Goal: Book appointment/travel/reservation

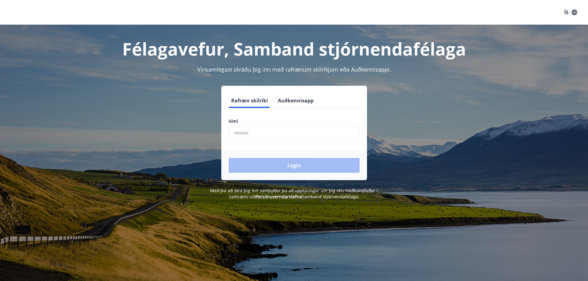
click at [258, 129] on input "phone" at bounding box center [294, 133] width 131 height 15
type input "********"
click at [286, 166] on button "Login" at bounding box center [294, 165] width 131 height 15
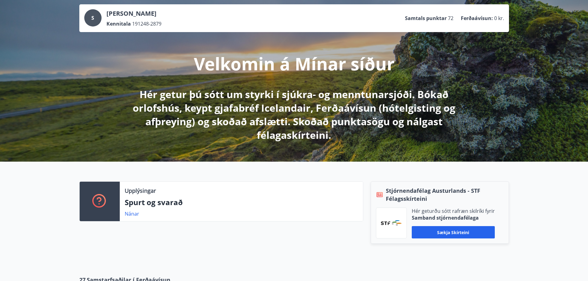
scroll to position [93, 0]
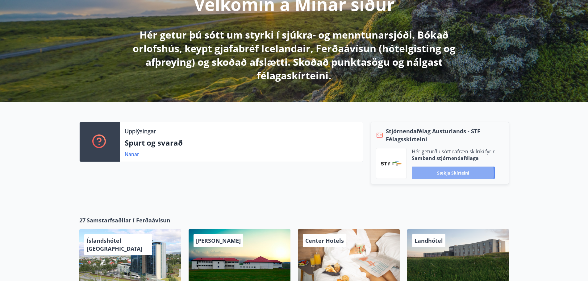
click at [450, 173] on button "Sækja skírteini" at bounding box center [453, 173] width 83 height 12
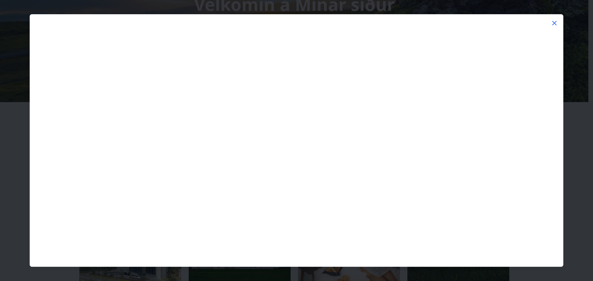
click at [555, 21] on icon at bounding box center [553, 22] width 7 height 7
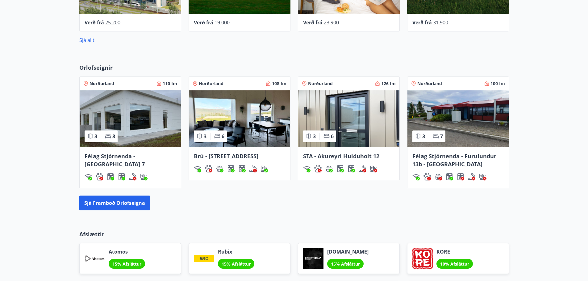
scroll to position [0, 0]
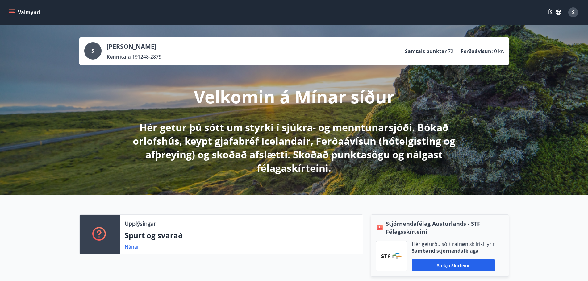
click at [12, 12] on icon "menu" at bounding box center [12, 12] width 6 height 6
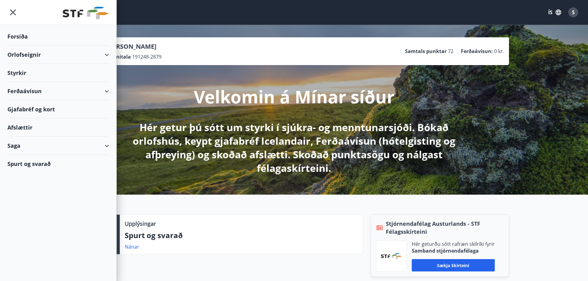
click at [107, 54] on div "Orlofseignir" at bounding box center [58, 55] width 102 height 18
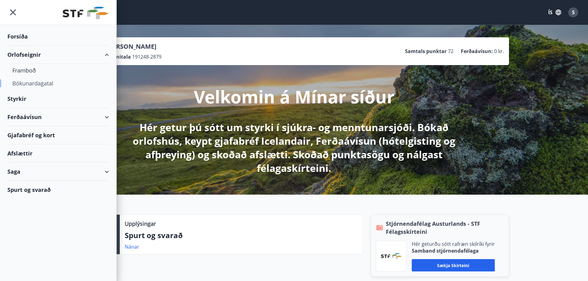
click at [36, 83] on div "Bókunardagatal" at bounding box center [58, 83] width 92 height 13
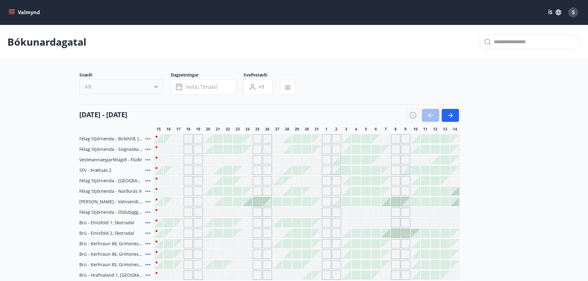
click at [156, 87] on icon "button" at bounding box center [156, 87] width 6 height 6
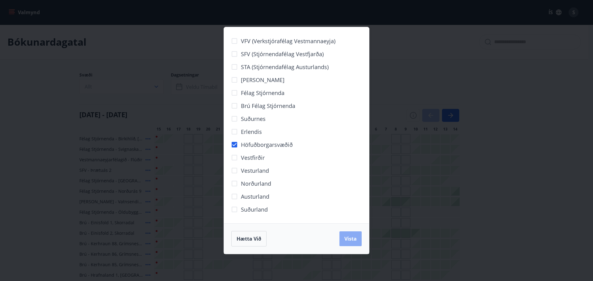
click at [342, 238] on button "Vista" at bounding box center [350, 238] width 22 height 15
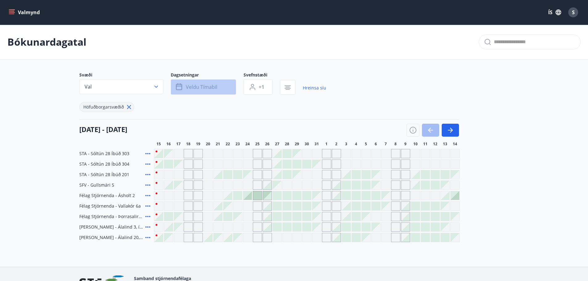
click at [181, 87] on icon "button" at bounding box center [179, 86] width 7 height 7
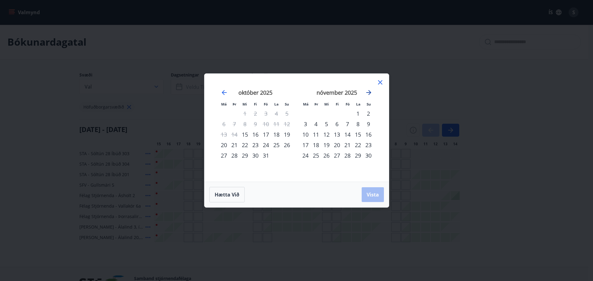
click at [369, 91] on icon "Move forward to switch to the next month." at bounding box center [368, 92] width 5 height 5
click at [347, 145] on div "20" at bounding box center [347, 145] width 10 height 10
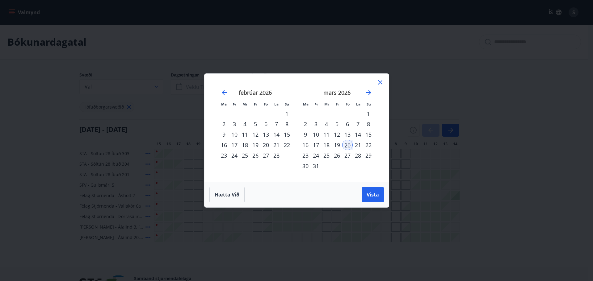
click at [315, 156] on div "24" at bounding box center [315, 155] width 10 height 10
click at [370, 194] on span "Vista" at bounding box center [372, 194] width 12 height 7
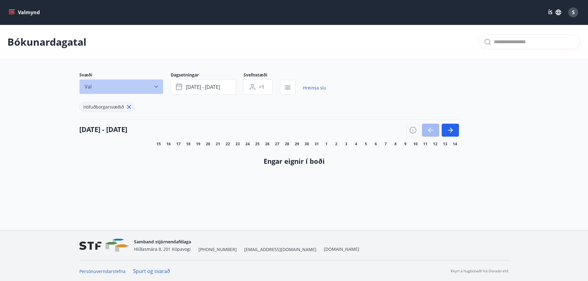
click at [156, 86] on icon "button" at bounding box center [156, 87] width 6 height 6
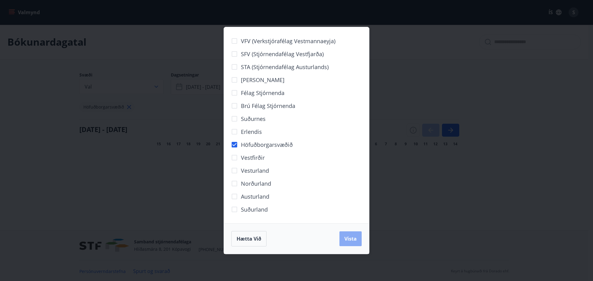
click at [350, 241] on span "Vista" at bounding box center [350, 238] width 12 height 7
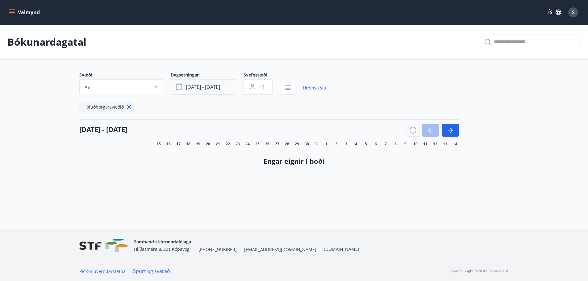
click at [225, 87] on button "[DATE] - [DATE]" at bounding box center [203, 86] width 65 height 15
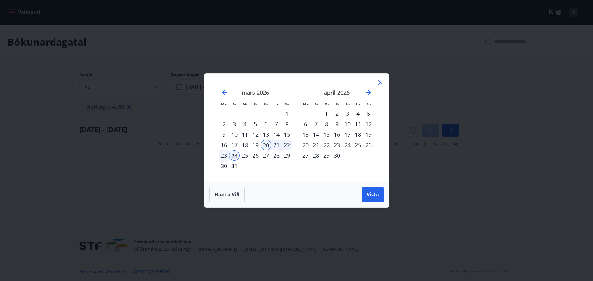
click at [267, 144] on div "20" at bounding box center [265, 145] width 10 height 10
click at [225, 194] on span "Hætta við" at bounding box center [226, 194] width 25 height 7
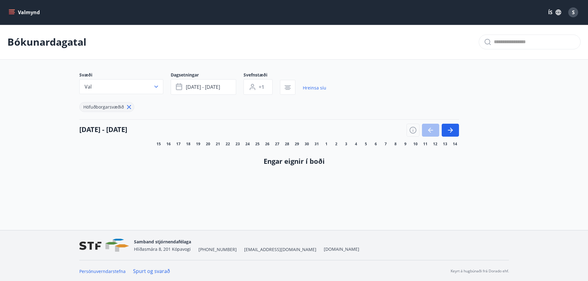
click at [127, 129] on h4 "[DATE] - [DATE]" at bounding box center [103, 129] width 48 height 9
click at [201, 86] on span "[DATE] - [DATE]" at bounding box center [203, 87] width 34 height 7
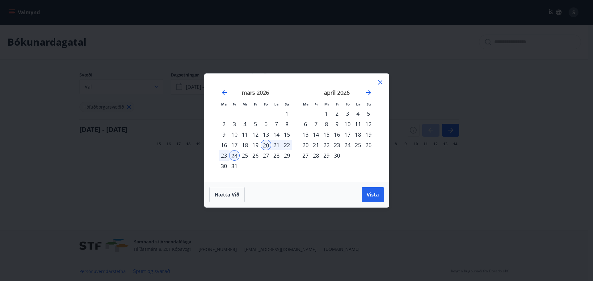
click at [265, 145] on div "20" at bounding box center [265, 145] width 10 height 10
click at [222, 165] on div "30" at bounding box center [223, 166] width 10 height 10
click at [266, 145] on div "20" at bounding box center [265, 145] width 10 height 10
click at [235, 168] on div "31" at bounding box center [234, 166] width 10 height 10
click at [266, 143] on div "20" at bounding box center [265, 145] width 10 height 10
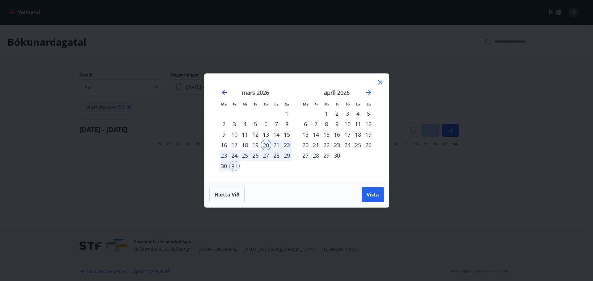
click at [224, 92] on icon "Move backward to switch to the previous month." at bounding box center [224, 92] width 5 height 5
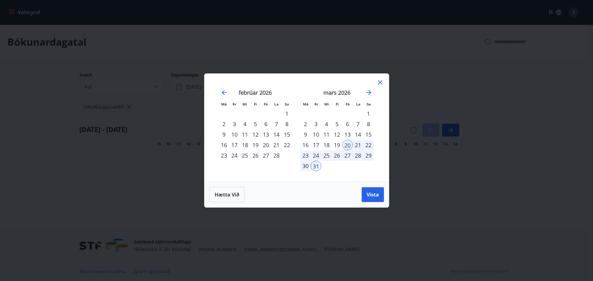
click at [379, 83] on icon at bounding box center [379, 82] width 7 height 7
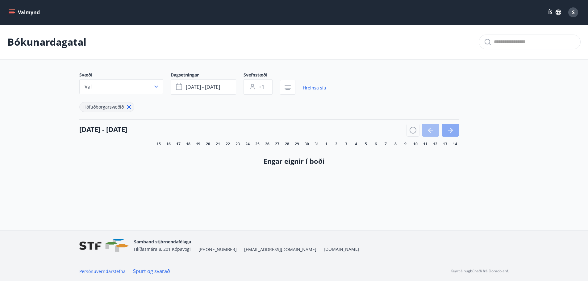
click at [453, 130] on icon "button" at bounding box center [450, 130] width 7 height 7
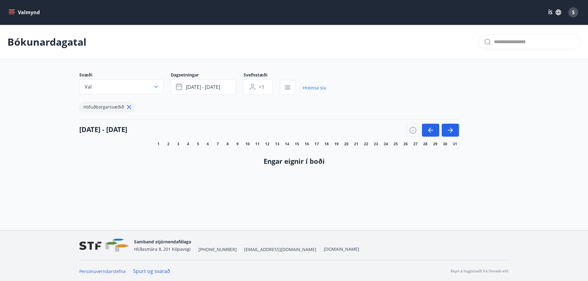
click at [104, 130] on h4 "[DATE] - [DATE]" at bounding box center [103, 129] width 48 height 9
click at [157, 86] on icon "button" at bounding box center [156, 87] width 6 height 6
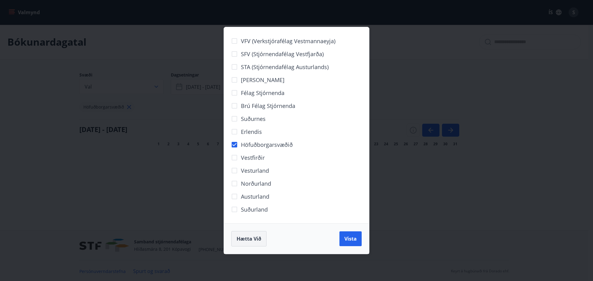
click at [247, 239] on span "Hætta við" at bounding box center [248, 238] width 25 height 7
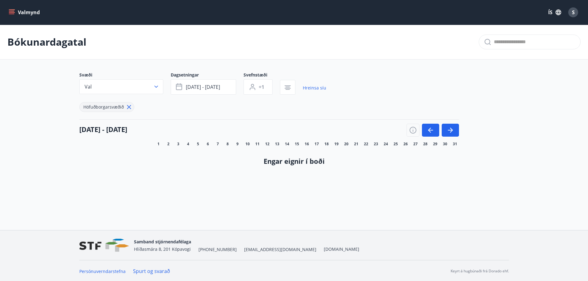
click at [51, 37] on p "Bókunardagatal" at bounding box center [46, 42] width 79 height 14
click at [10, 11] on icon "menu" at bounding box center [12, 11] width 6 height 1
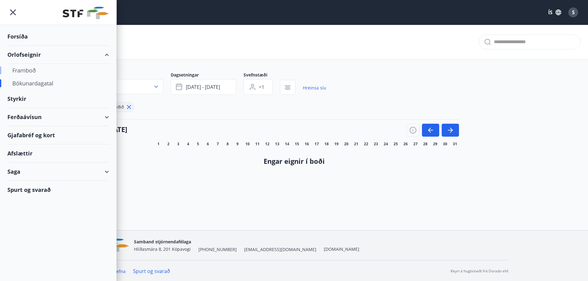
click at [22, 70] on div "Framboð" at bounding box center [58, 70] width 92 height 13
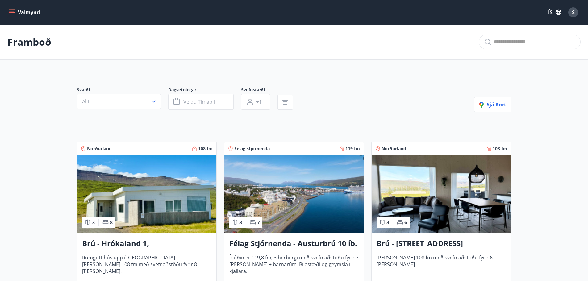
click at [14, 10] on icon "menu" at bounding box center [12, 12] width 6 height 6
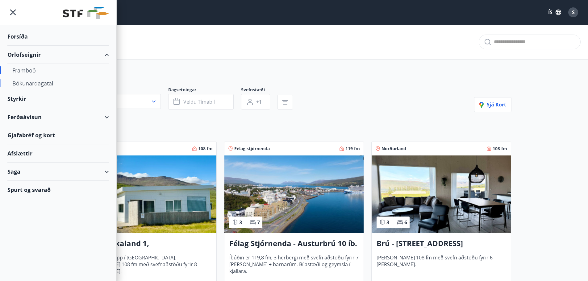
click at [43, 84] on div "Bókunardagatal" at bounding box center [58, 83] width 92 height 13
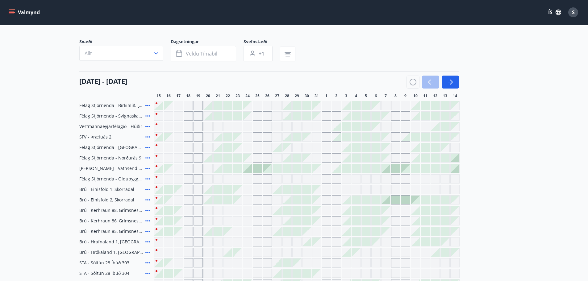
scroll to position [93, 0]
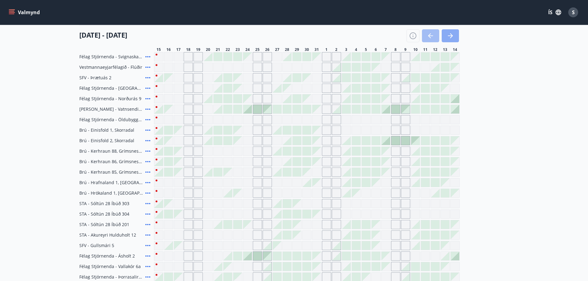
click at [452, 37] on icon "button" at bounding box center [450, 35] width 7 height 7
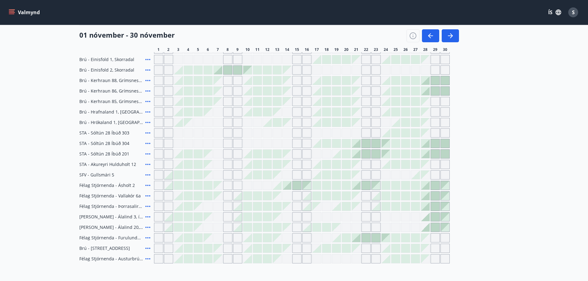
scroll to position [185, 0]
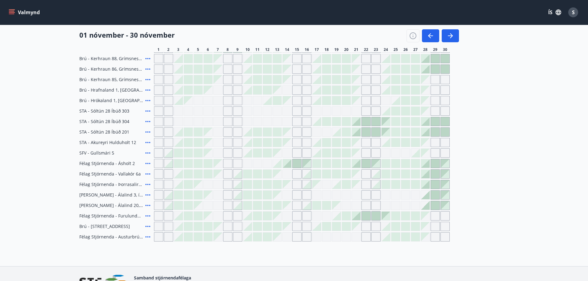
click at [10, 10] on icon "menu" at bounding box center [12, 12] width 6 height 6
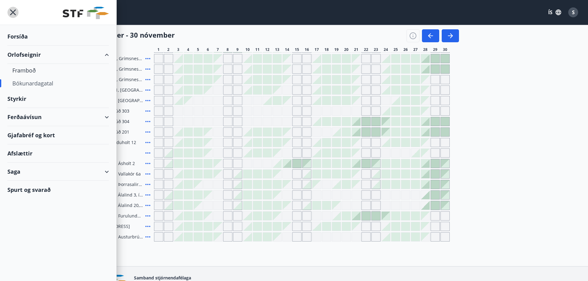
click at [13, 12] on icon "menu" at bounding box center [12, 12] width 1 height 1
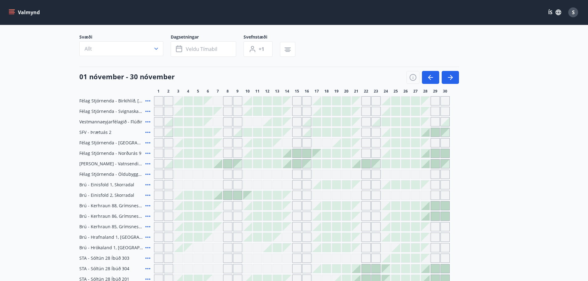
scroll to position [0, 0]
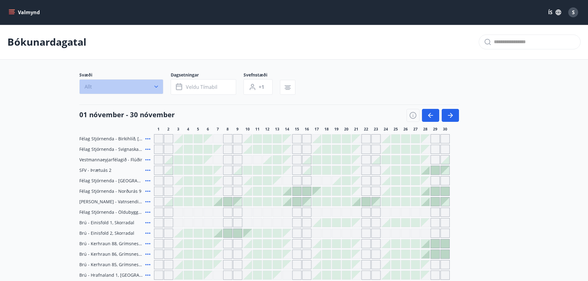
click at [156, 86] on icon "button" at bounding box center [156, 87] width 6 height 6
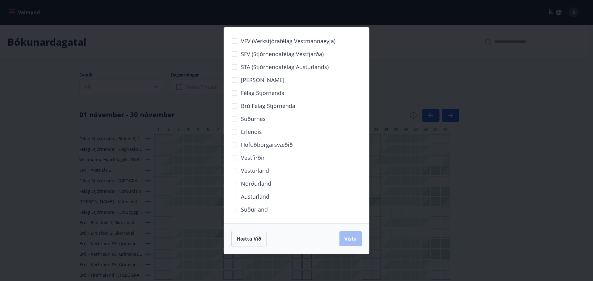
click at [375, 52] on div "VFV (Verkstjórafélag Vestmannaeyja) SFV (Stjórnendafélag Vestfjarða) STA (Stjór…" at bounding box center [296, 140] width 593 height 281
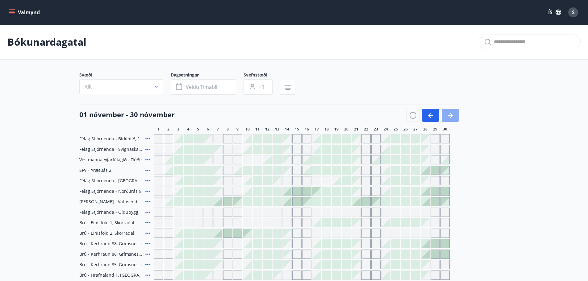
click at [453, 114] on icon "button" at bounding box center [450, 115] width 7 height 7
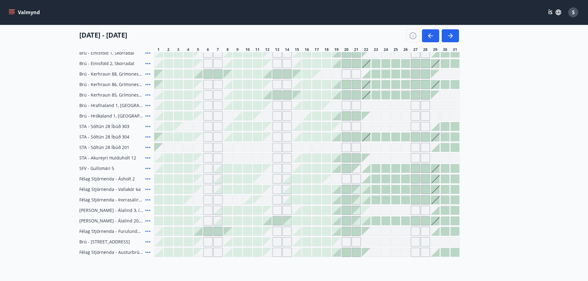
scroll to position [185, 0]
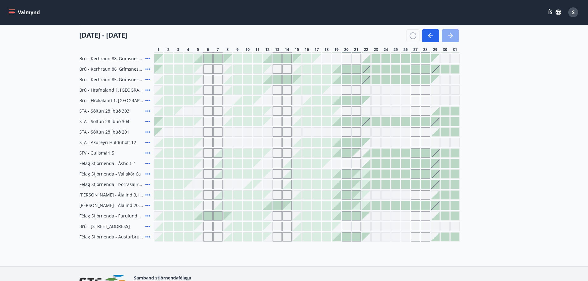
click at [448, 37] on icon "button" at bounding box center [450, 35] width 7 height 7
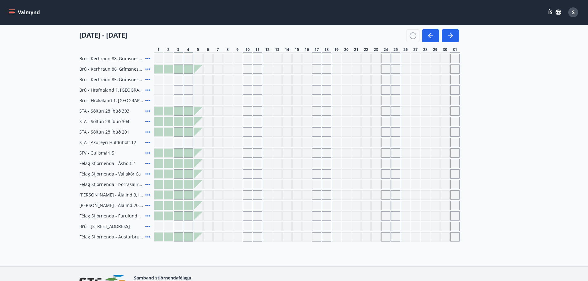
click at [288, 85] on div "Gráir dagar eru ekki bókanlegir" at bounding box center [286, 89] width 9 height 9
click at [451, 34] on icon "button" at bounding box center [450, 35] width 7 height 7
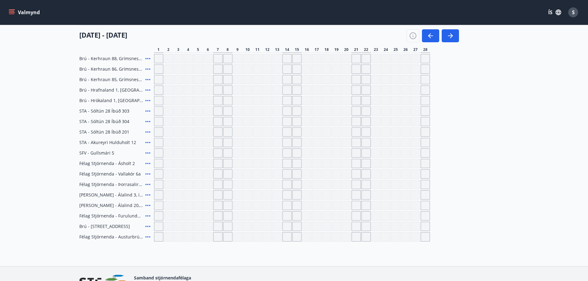
click at [13, 10] on icon "menu" at bounding box center [12, 10] width 7 height 1
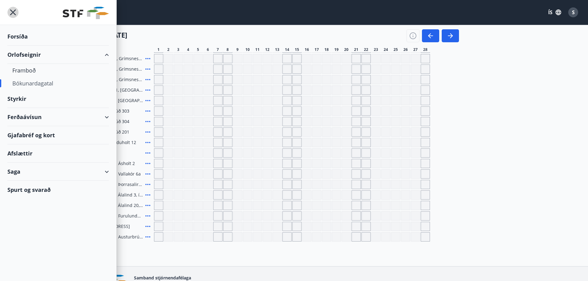
click at [14, 12] on icon "menu" at bounding box center [12, 12] width 11 height 11
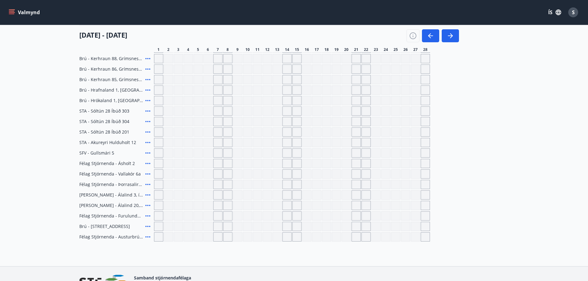
click at [11, 13] on icon "menu" at bounding box center [12, 12] width 6 height 6
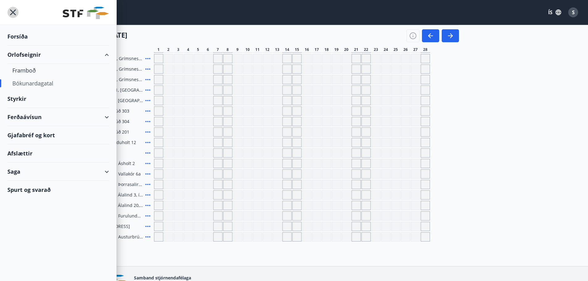
click at [11, 10] on icon "menu" at bounding box center [12, 12] width 11 height 11
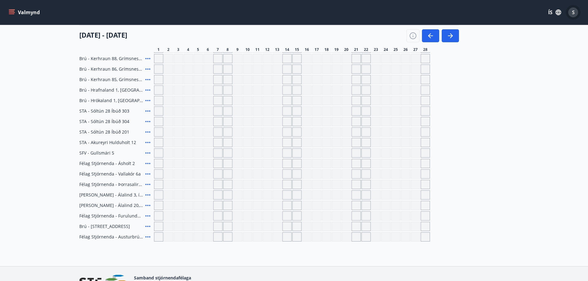
click at [571, 11] on div "S" at bounding box center [573, 12] width 10 height 10
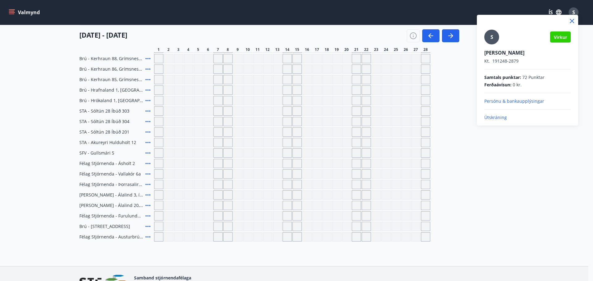
click at [12, 13] on div at bounding box center [296, 140] width 593 height 281
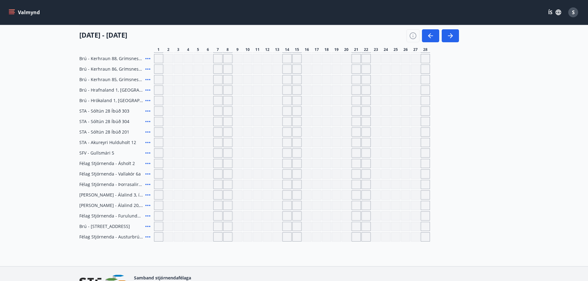
click at [13, 12] on icon "menu" at bounding box center [12, 12] width 6 height 6
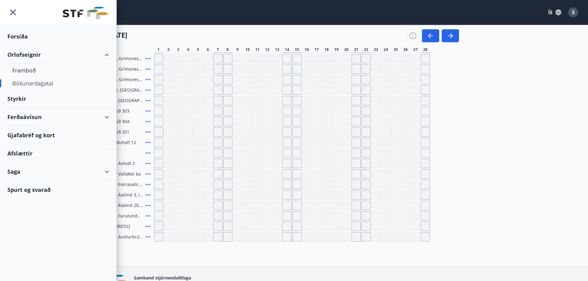
click at [16, 171] on div "Saga" at bounding box center [58, 172] width 102 height 18
click at [26, 227] on div "Punktar" at bounding box center [58, 226] width 92 height 13
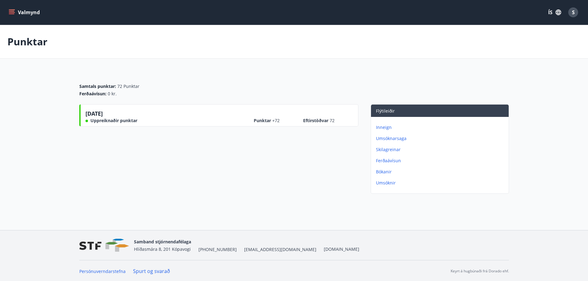
scroll to position [1, 0]
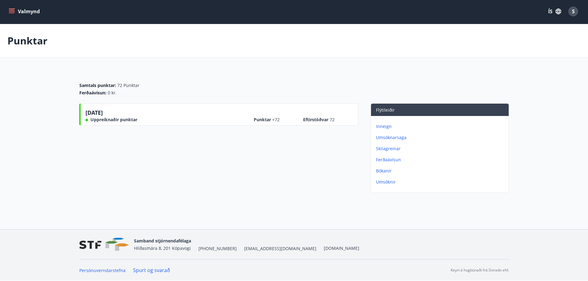
click at [393, 137] on p "Umsóknarsaga" at bounding box center [441, 138] width 130 height 6
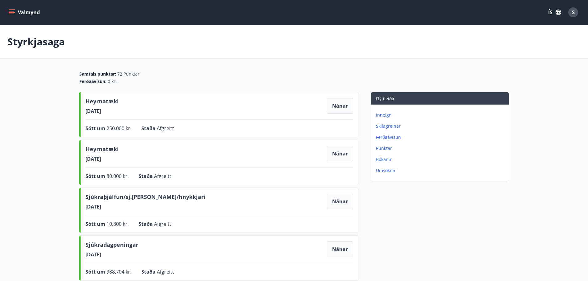
click at [10, 11] on icon "menu" at bounding box center [12, 11] width 6 height 1
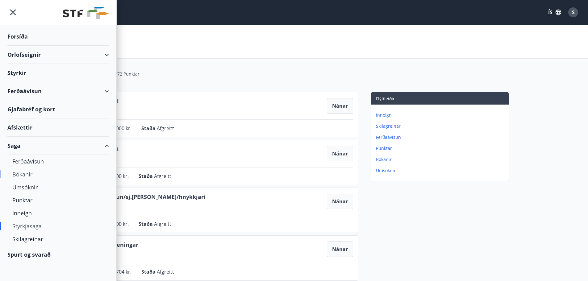
click at [21, 175] on div "Bókanir" at bounding box center [58, 174] width 92 height 13
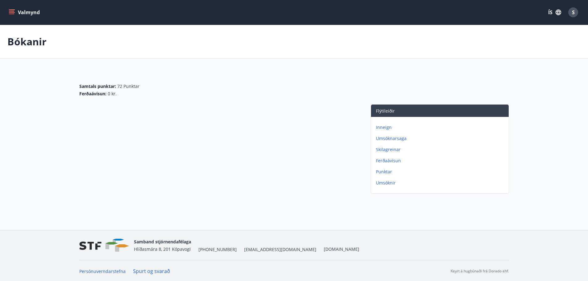
click at [388, 127] on p "Inneign" at bounding box center [441, 127] width 130 height 6
click at [384, 173] on p "Bókanir" at bounding box center [441, 172] width 130 height 6
click at [13, 11] on icon "menu" at bounding box center [12, 11] width 6 height 1
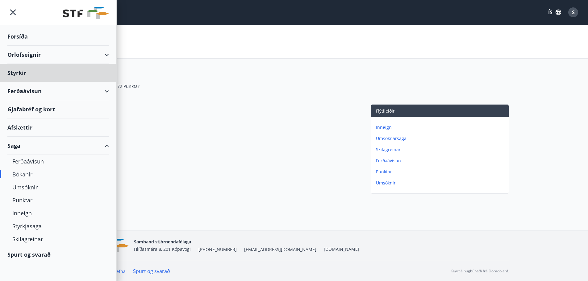
click at [18, 36] on div "Forsíða" at bounding box center [58, 36] width 102 height 18
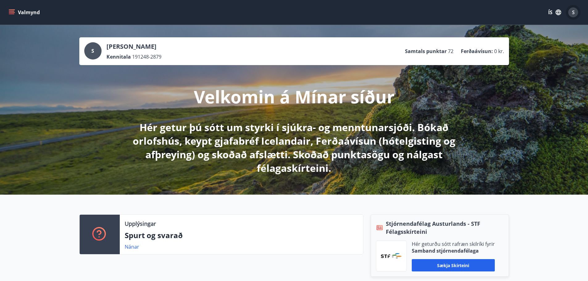
click at [574, 12] on span "S" at bounding box center [573, 12] width 3 height 7
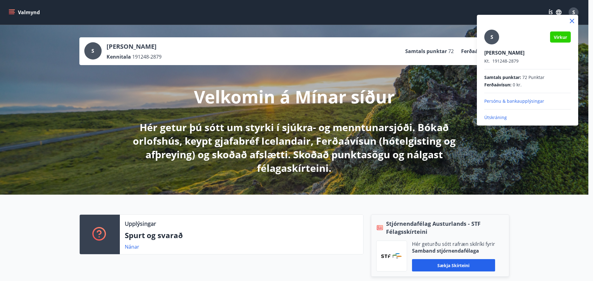
click at [497, 117] on p "Útskráning" at bounding box center [527, 117] width 86 height 6
